Goal: Ask a question

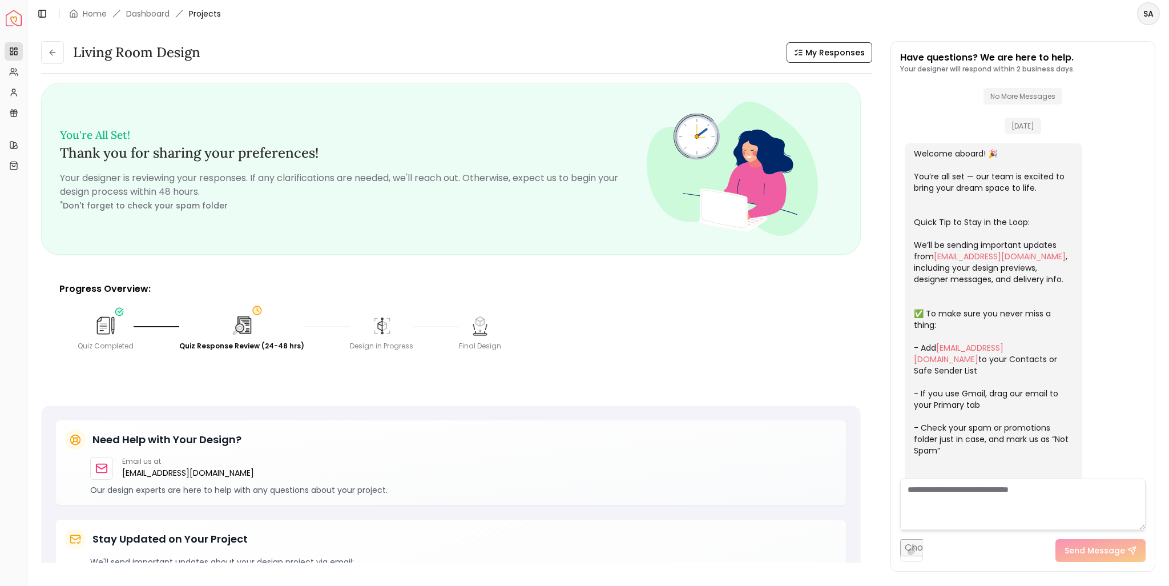
scroll to position [262, 0]
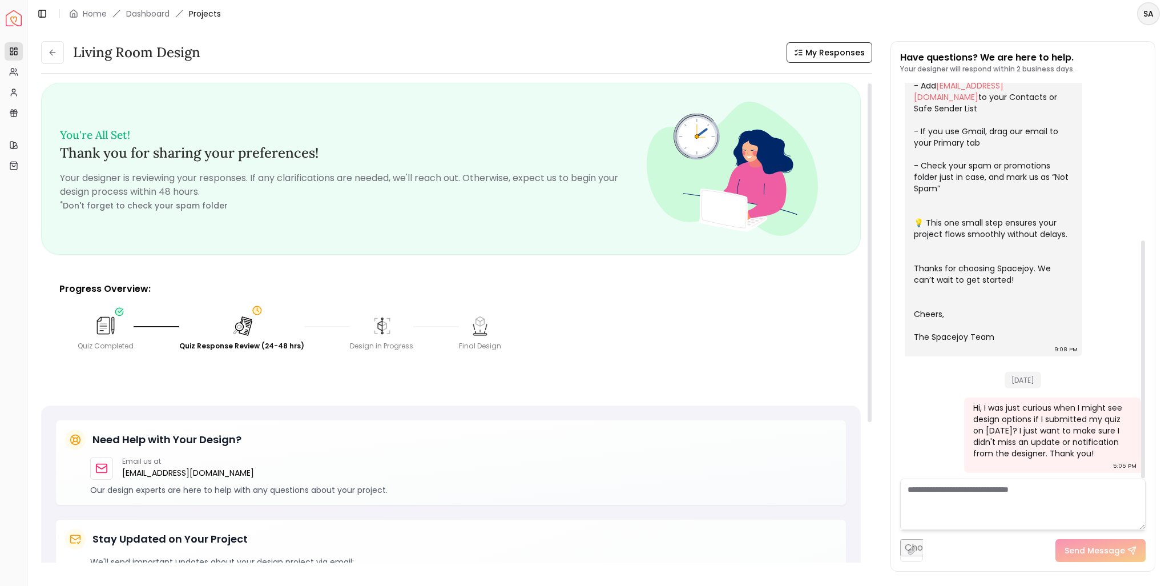
click at [662, 356] on div "Quiz Completed Quiz Response Review (24-48 hrs) Design in Progress Final Design" at bounding box center [450, 332] width 765 height 55
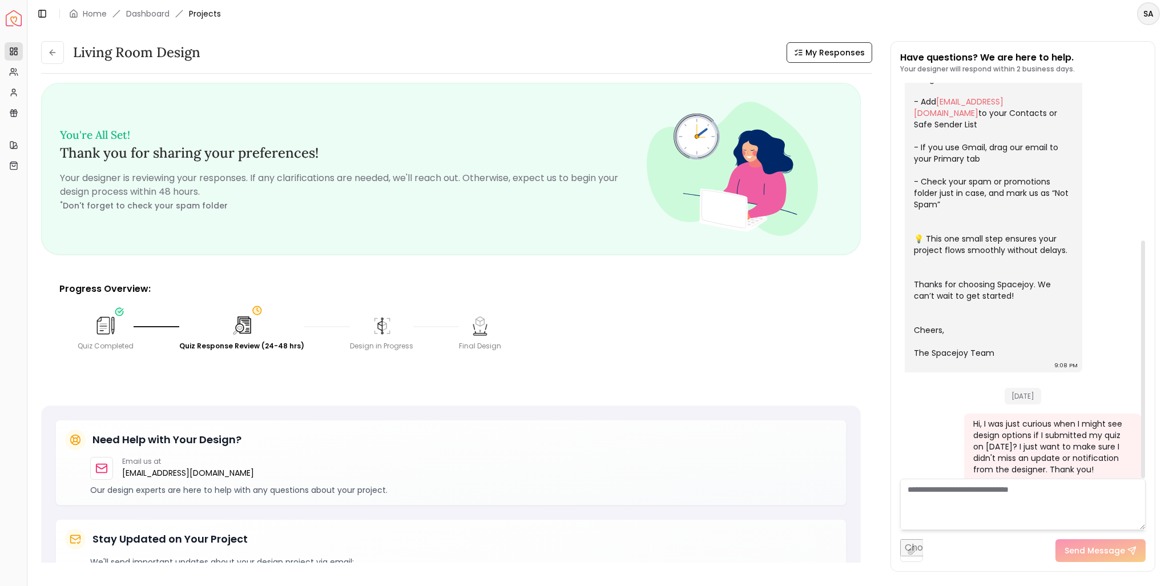
scroll to position [262, 0]
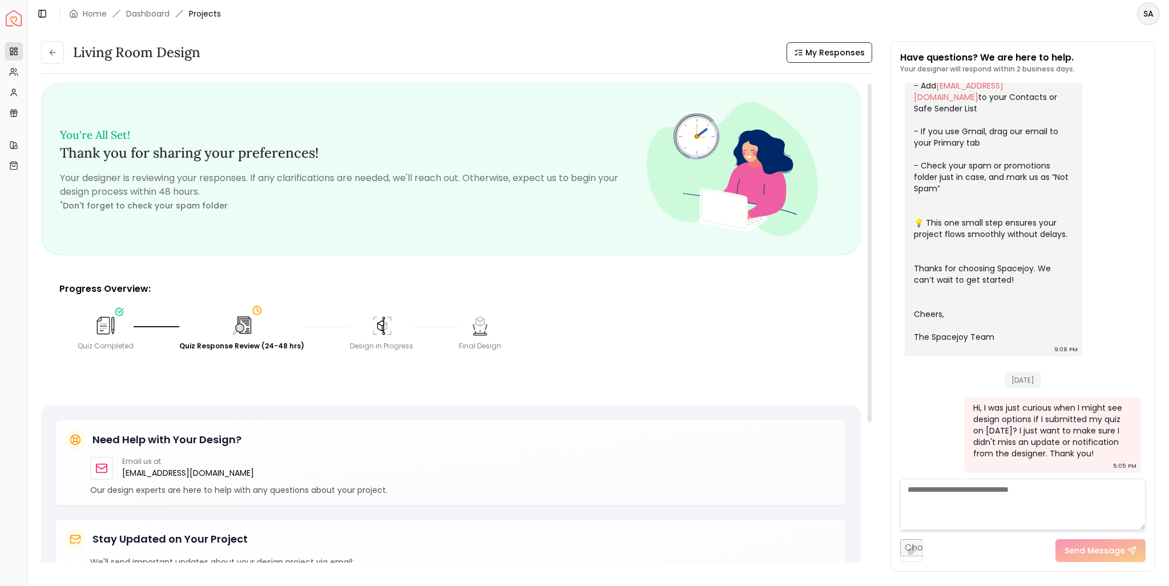
click at [374, 332] on img at bounding box center [381, 325] width 25 height 25
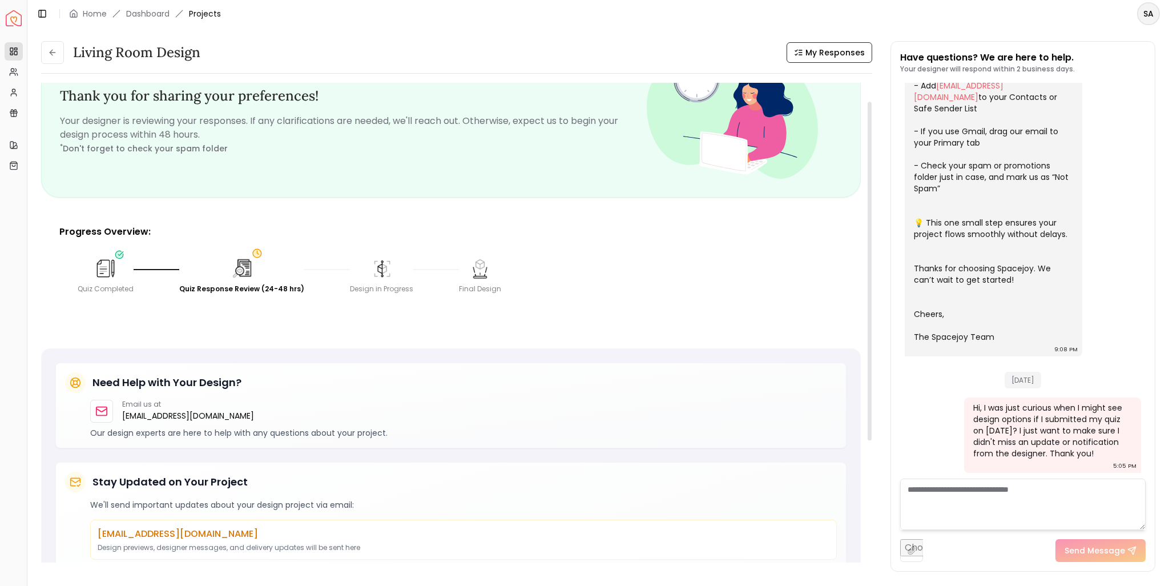
scroll to position [0, 0]
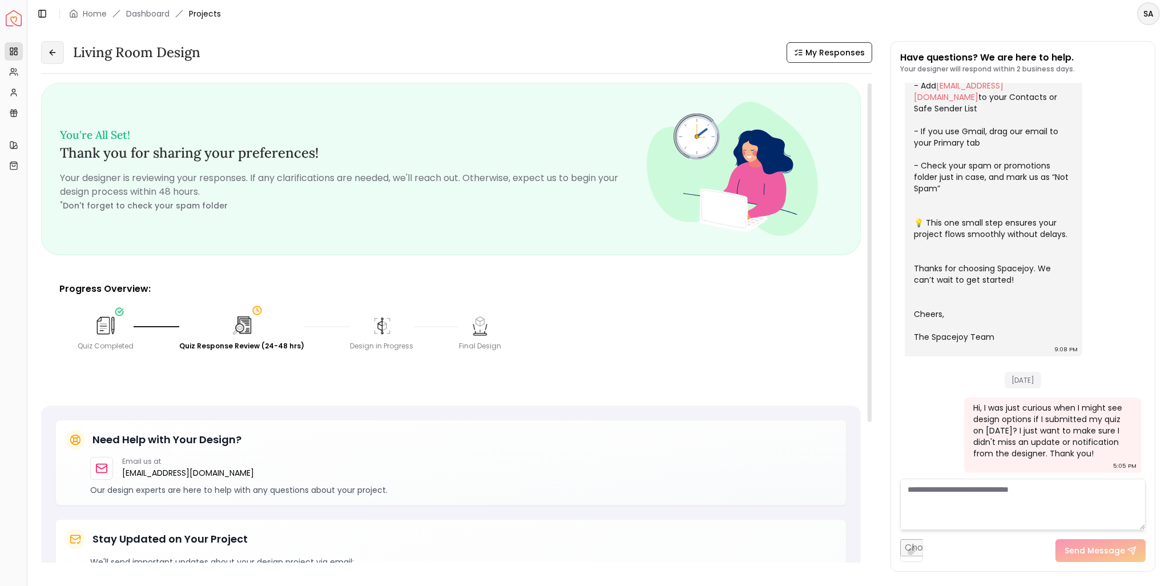
click at [51, 53] on icon at bounding box center [52, 52] width 9 height 9
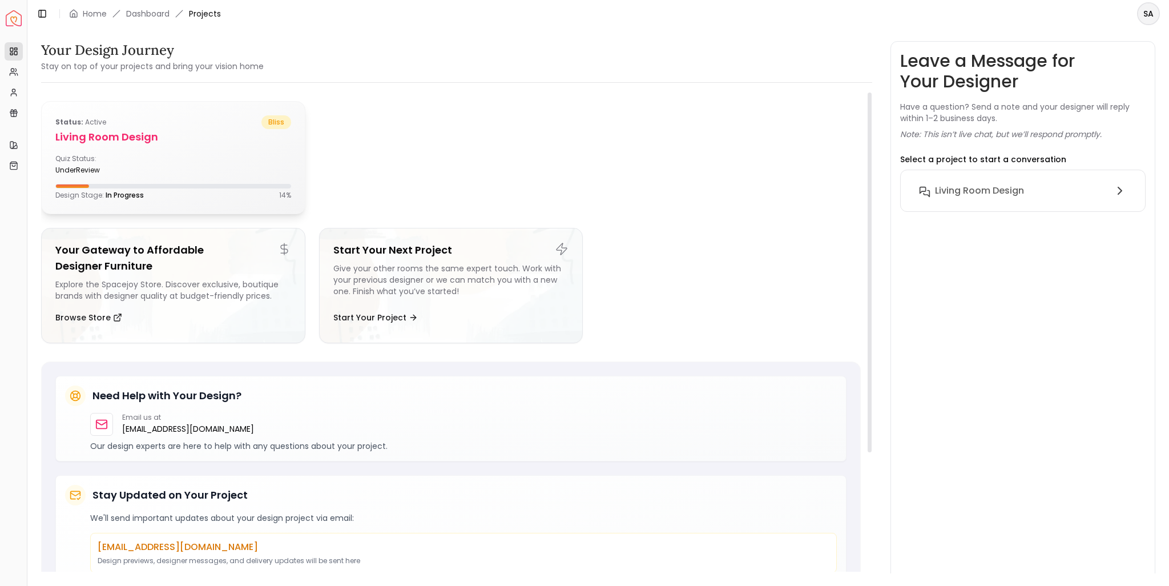
click at [166, 170] on div "underReview" at bounding box center [111, 170] width 113 height 9
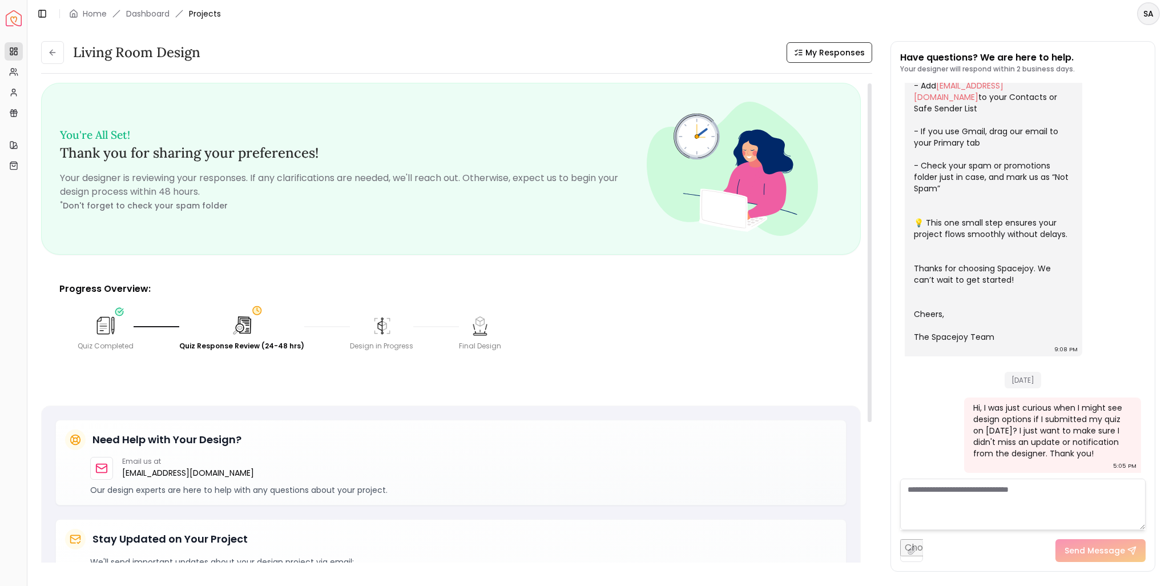
click at [245, 327] on img at bounding box center [241, 325] width 25 height 25
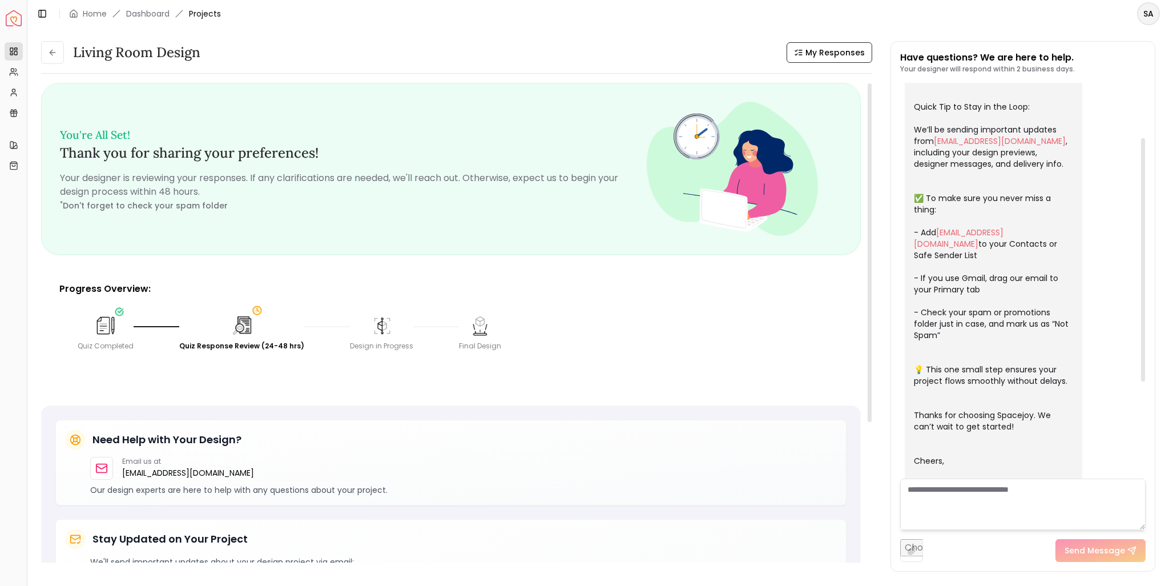
scroll to position [75, 0]
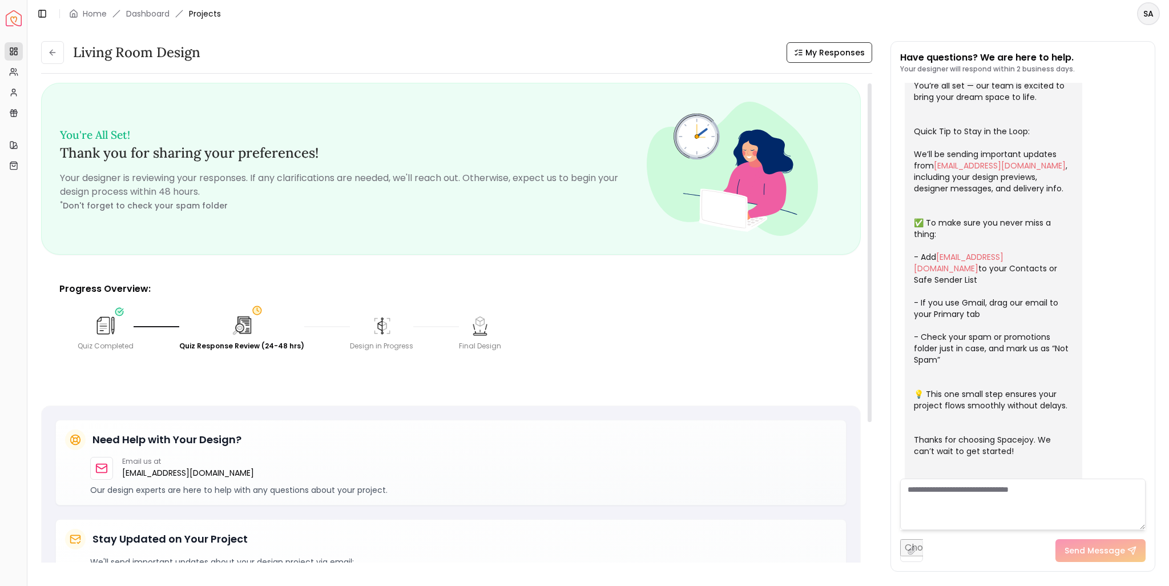
click at [532, 170] on div "You're All Set! Thank you for sharing your preferences! Your designer is review…" at bounding box center [353, 168] width 587 height 87
drag, startPoint x: 470, startPoint y: 175, endPoint x: 490, endPoint y: 220, distance: 48.8
click at [473, 192] on p "Your designer is reviewing your responses. If any clarifications are needed, we…" at bounding box center [353, 184] width 587 height 27
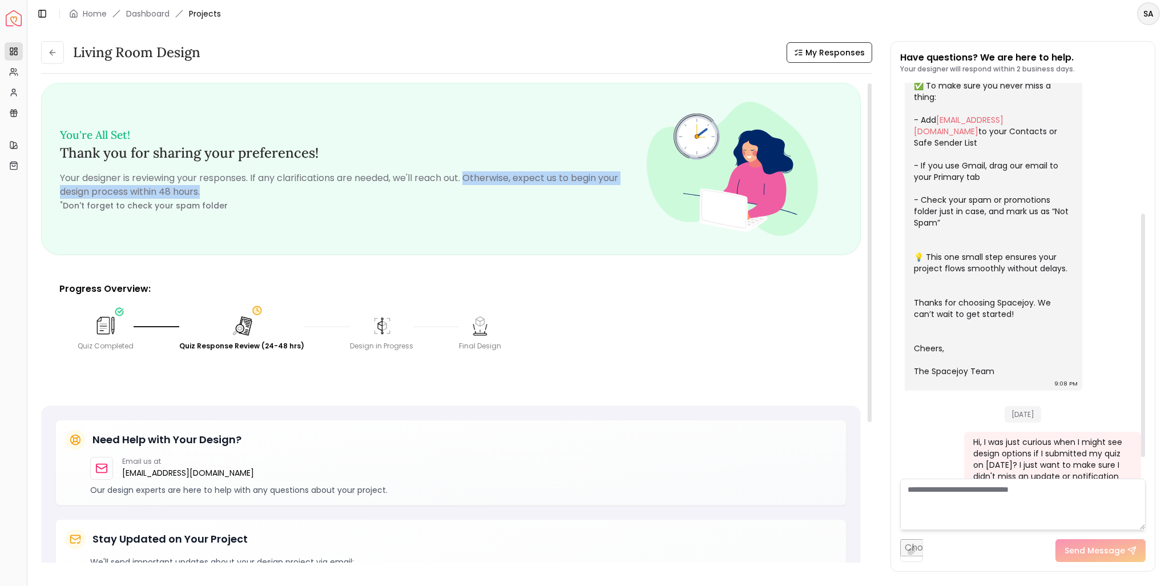
scroll to position [246, 0]
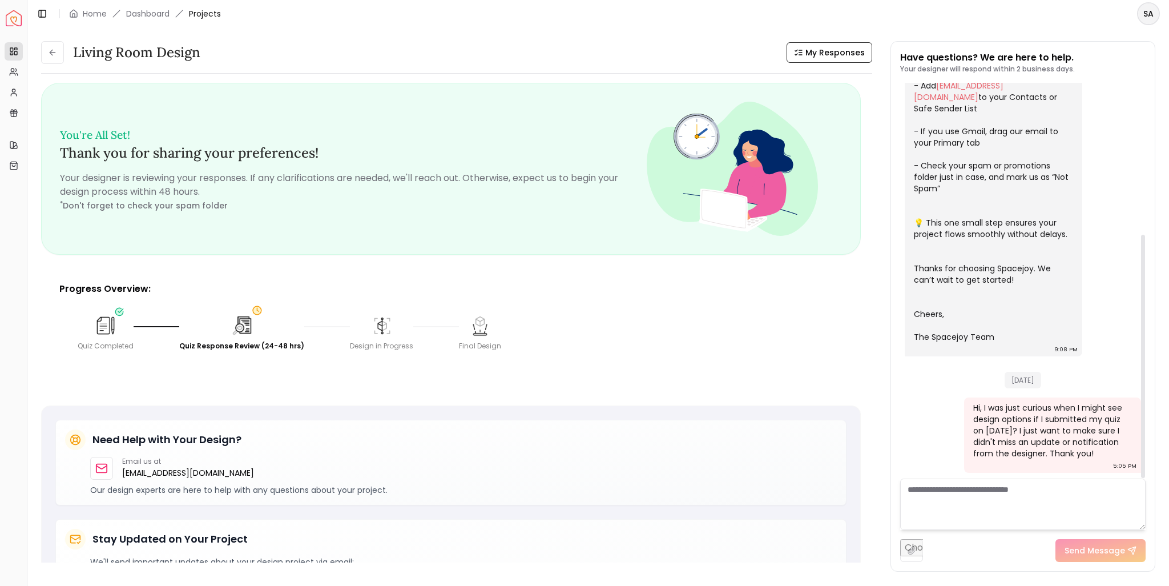
click at [1016, 429] on div "Hi, I was just curious when I might see design options if I submitted my quiz o…" at bounding box center [1051, 430] width 157 height 57
click at [975, 489] on textarea at bounding box center [1022, 503] width 245 height 51
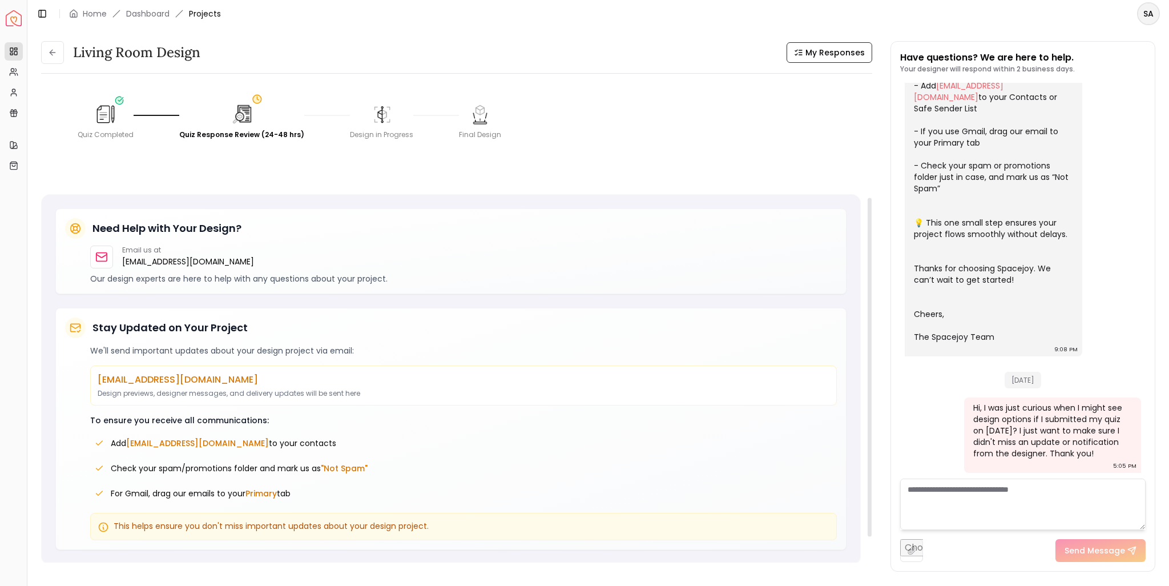
scroll to position [0, 0]
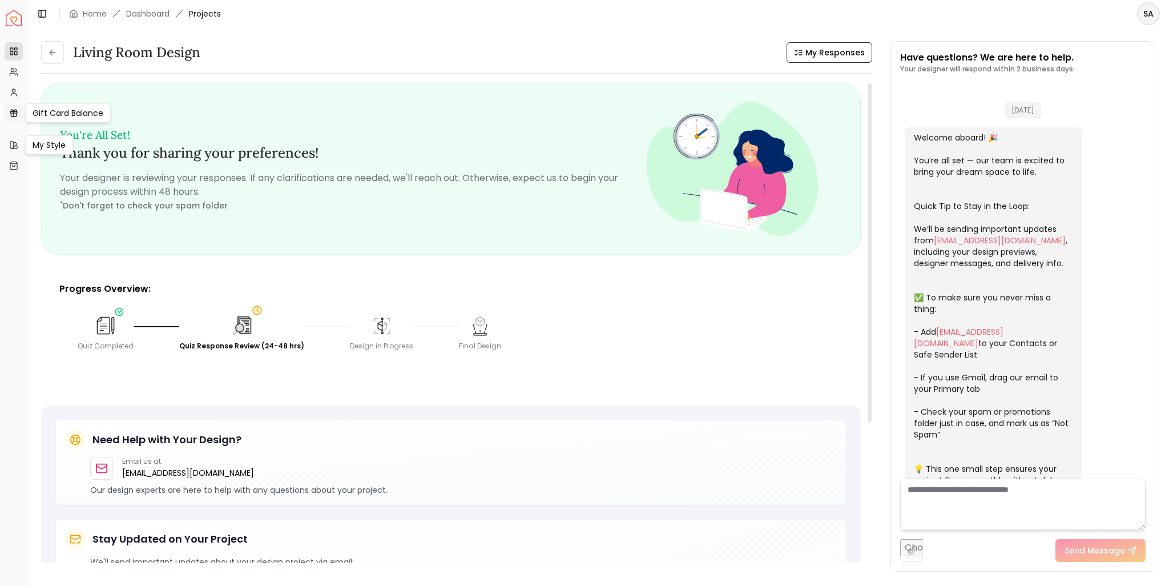
scroll to position [246, 0]
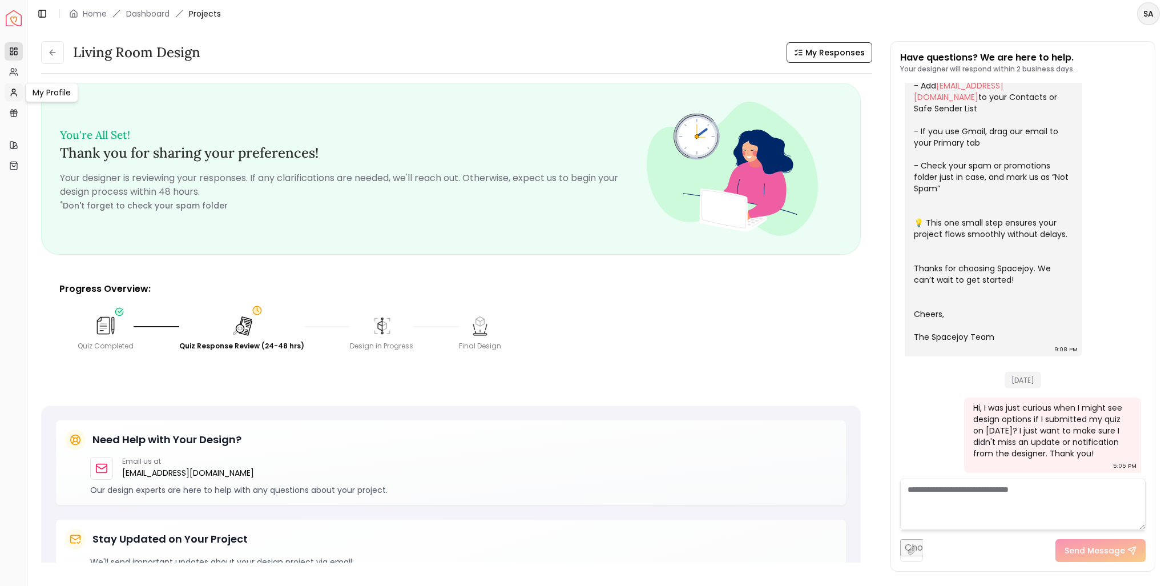
click at [13, 95] on icon at bounding box center [13, 92] width 9 height 9
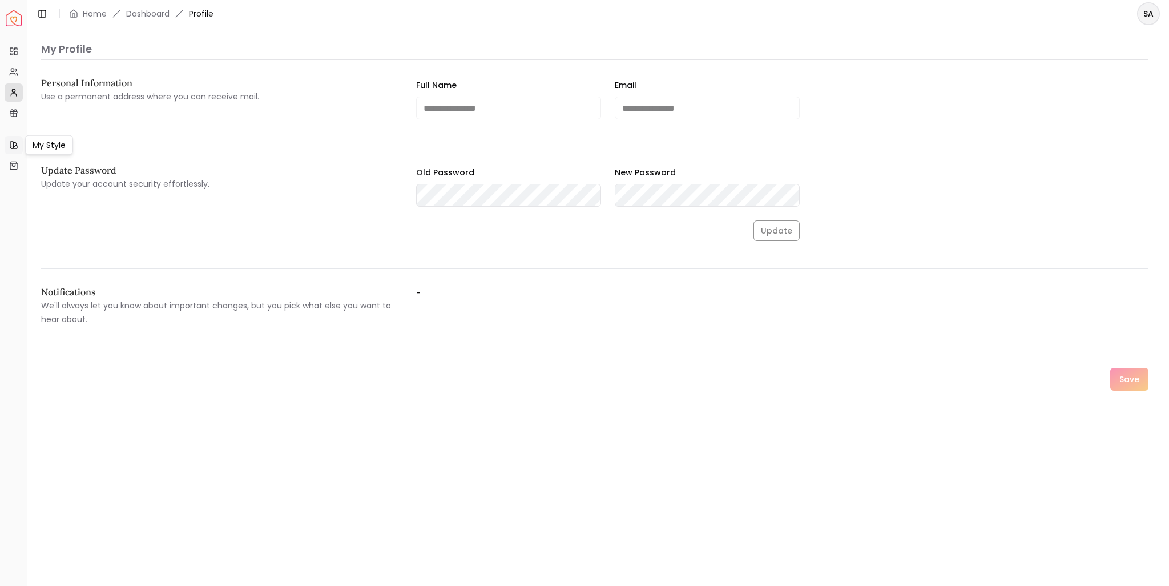
click at [13, 147] on icon at bounding box center [13, 144] width 9 height 9
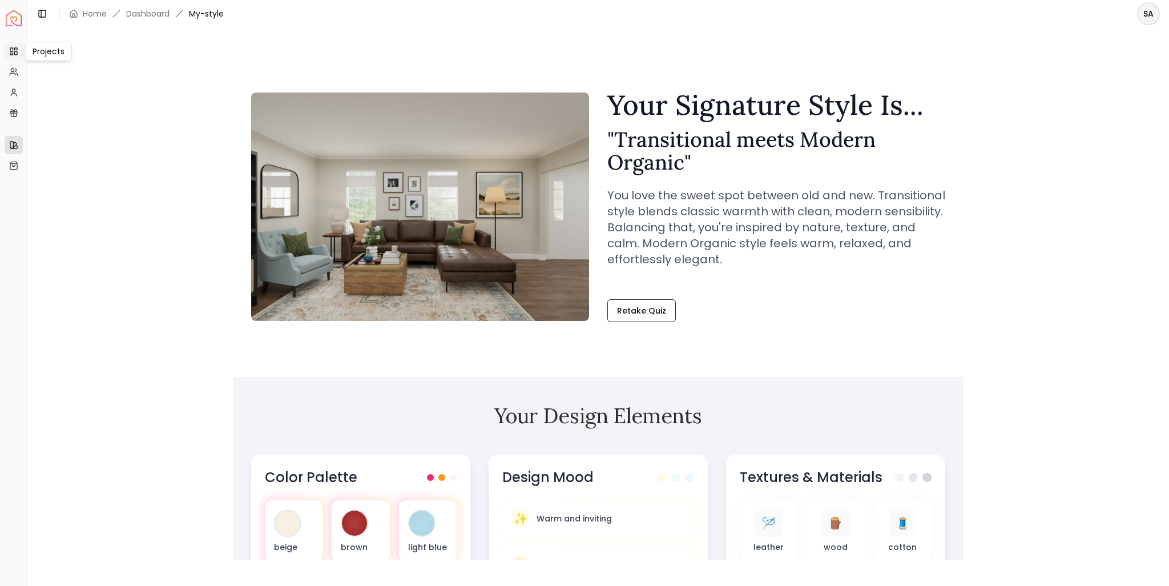
click at [13, 54] on rect at bounding box center [11, 54] width 3 height 2
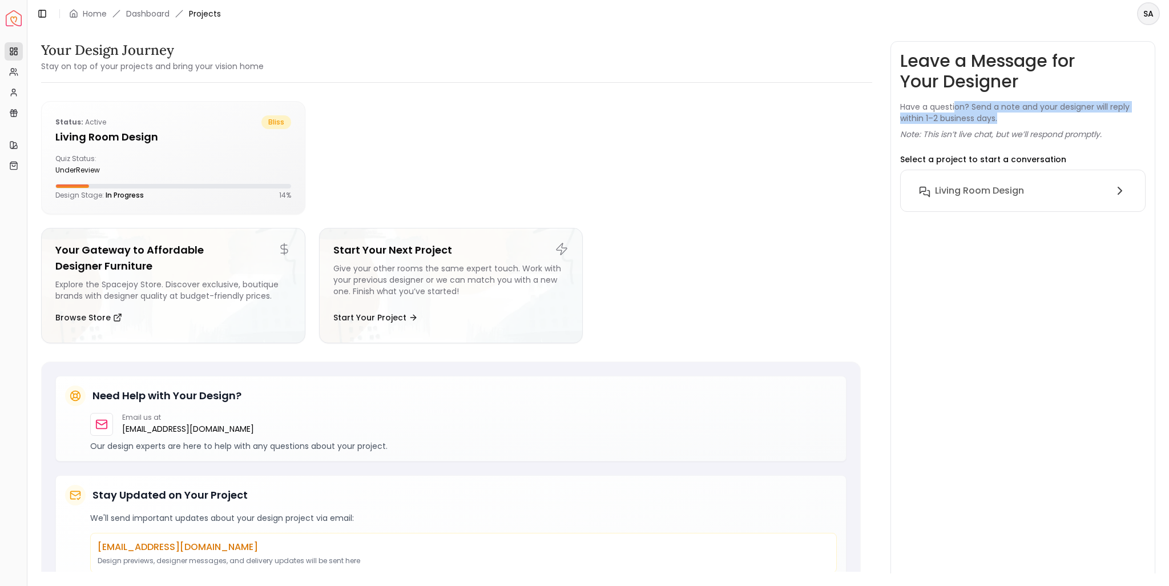
drag, startPoint x: 954, startPoint y: 108, endPoint x: 1026, endPoint y: 124, distance: 73.7
click at [1026, 124] on div "Leave a Message for Your Designer Have a question? Send a note and your designe…" at bounding box center [1022, 311] width 245 height 520
click at [1016, 134] on p "Note: This isn’t live chat, but we’ll respond promptly." at bounding box center [1000, 133] width 201 height 11
click at [1003, 158] on p "Select a project to start a conversation" at bounding box center [983, 159] width 166 height 11
